Goal: Navigation & Orientation: Find specific page/section

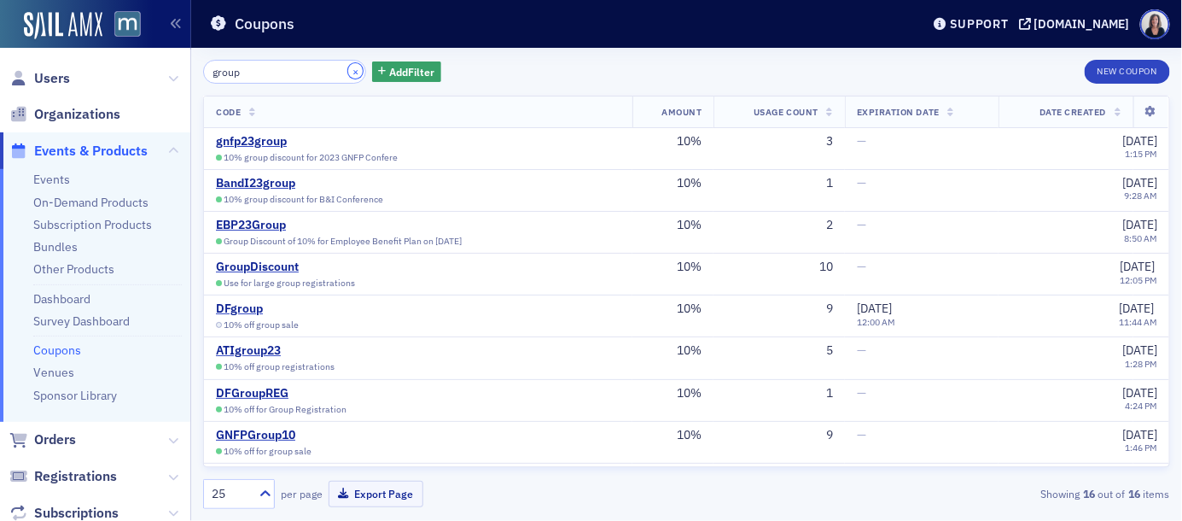
click at [348, 68] on button "×" at bounding box center [355, 70] width 15 height 15
click at [343, 68] on input "search" at bounding box center [284, 72] width 163 height 24
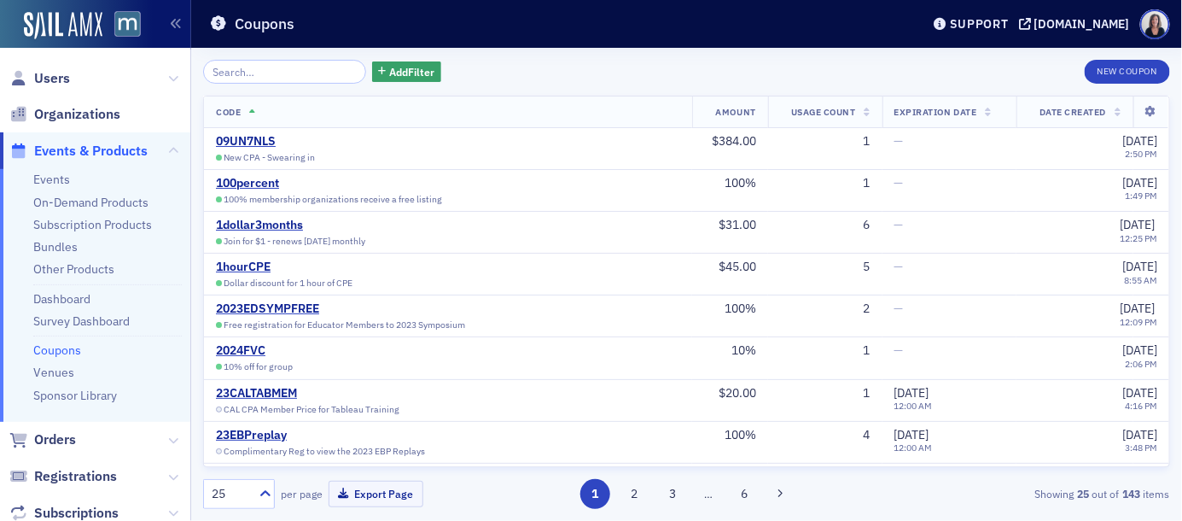
click at [124, 149] on span "Events & Products" at bounding box center [91, 151] width 114 height 19
